Goal: Task Accomplishment & Management: Complete application form

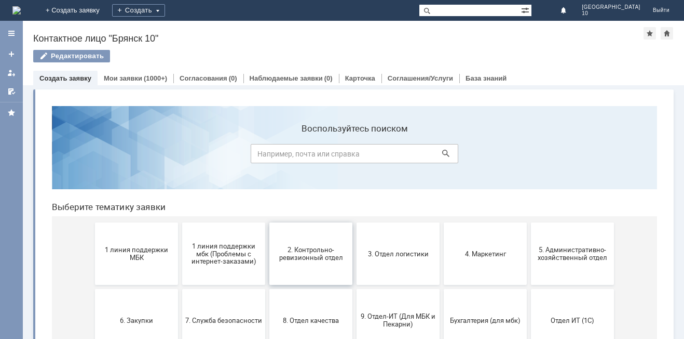
click at [301, 255] on span "2. Контрольно-ревизионный отдел" at bounding box center [311, 254] width 77 height 16
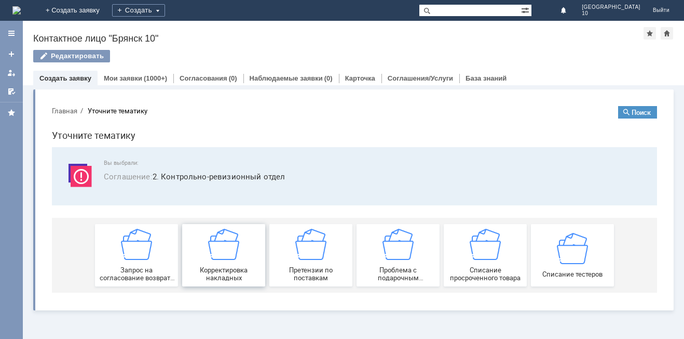
click at [226, 253] on img at bounding box center [223, 244] width 31 height 31
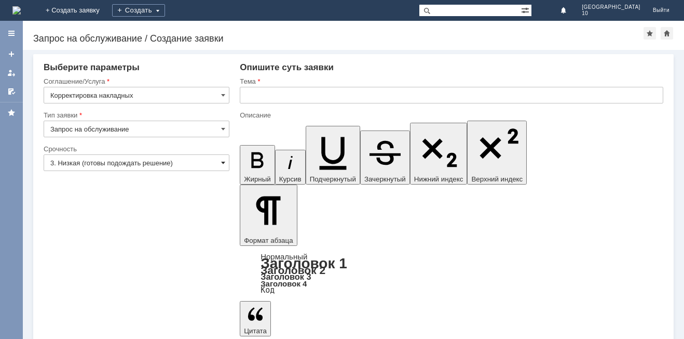
click at [221, 160] on span at bounding box center [223, 162] width 4 height 8
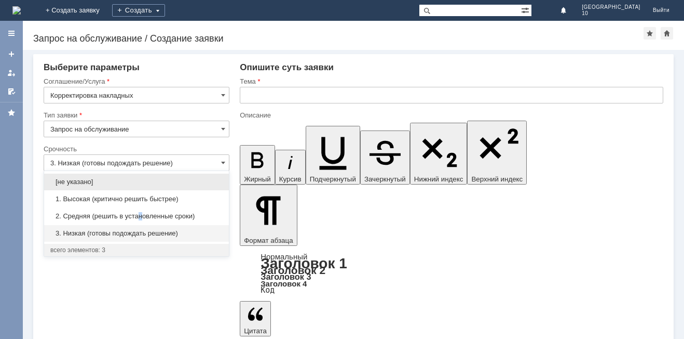
click at [140, 213] on span "2. Средняя (решить в установленные сроки)" at bounding box center [136, 216] width 172 height 8
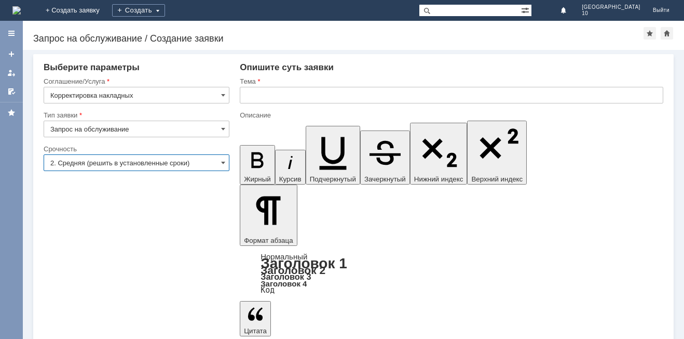
type input "2. Средняя (решить в установленные сроки)"
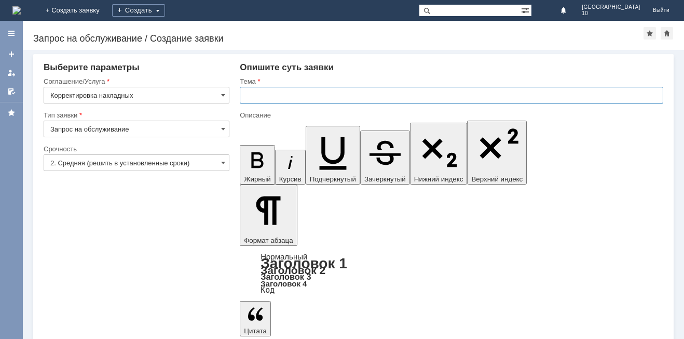
drag, startPoint x: 251, startPoint y: 101, endPoint x: 294, endPoint y: 121, distance: 47.6
click at [254, 101] on input "text" at bounding box center [452, 95] width 424 height 17
type input "Корректировка накладной"
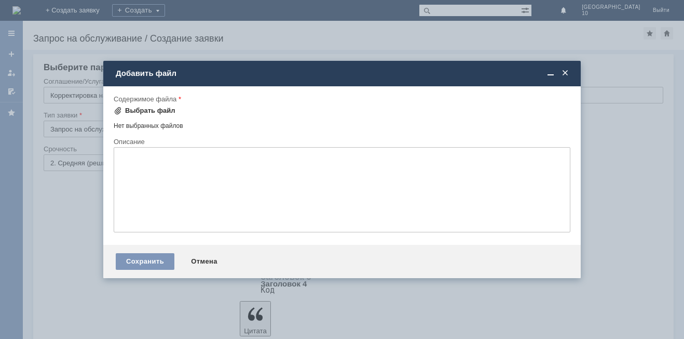
click at [140, 110] on div "Выбрать файл" at bounding box center [150, 110] width 50 height 8
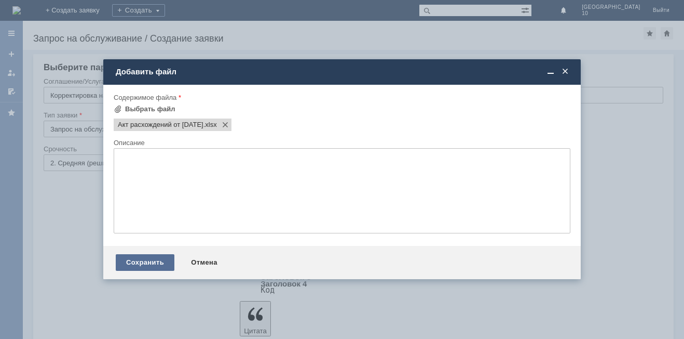
click at [153, 260] on div "Сохранить" at bounding box center [145, 262] width 59 height 17
